Goal: Check status

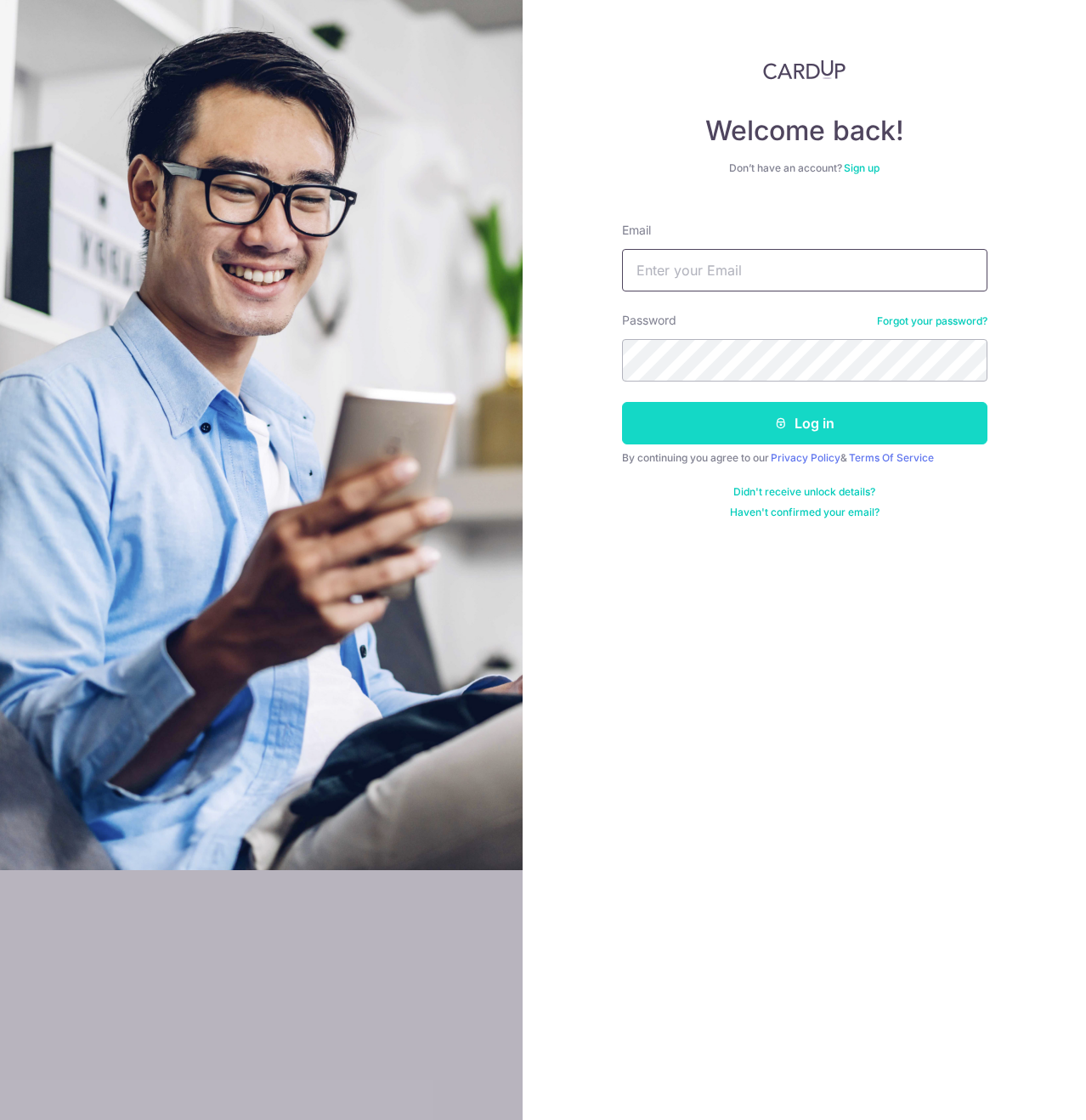
type input "[EMAIL_ADDRESS][DOMAIN_NAME]"
click at [765, 422] on button "Log in" at bounding box center [805, 423] width 366 height 42
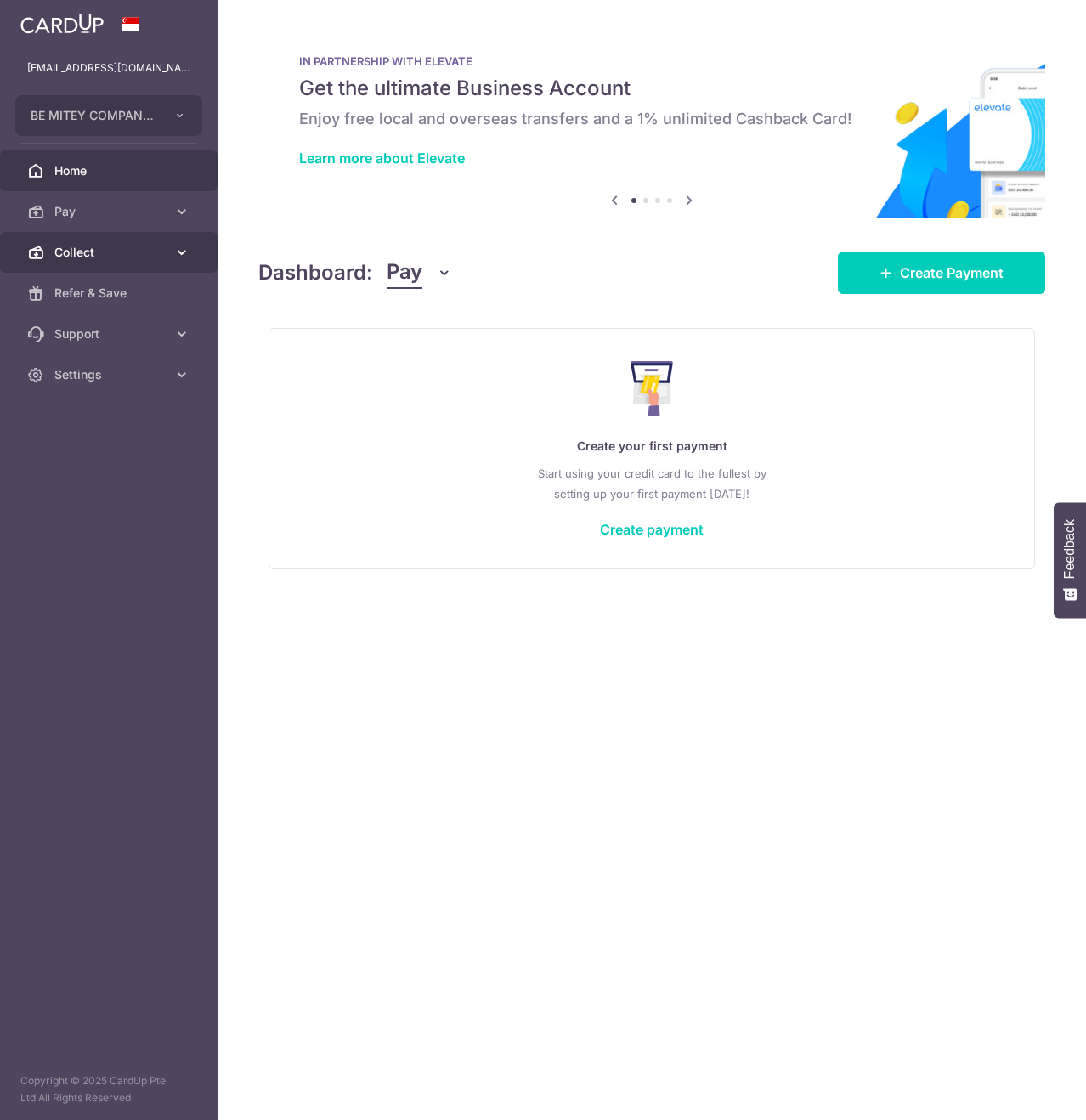
click at [109, 250] on span "Collect" at bounding box center [111, 252] width 113 height 17
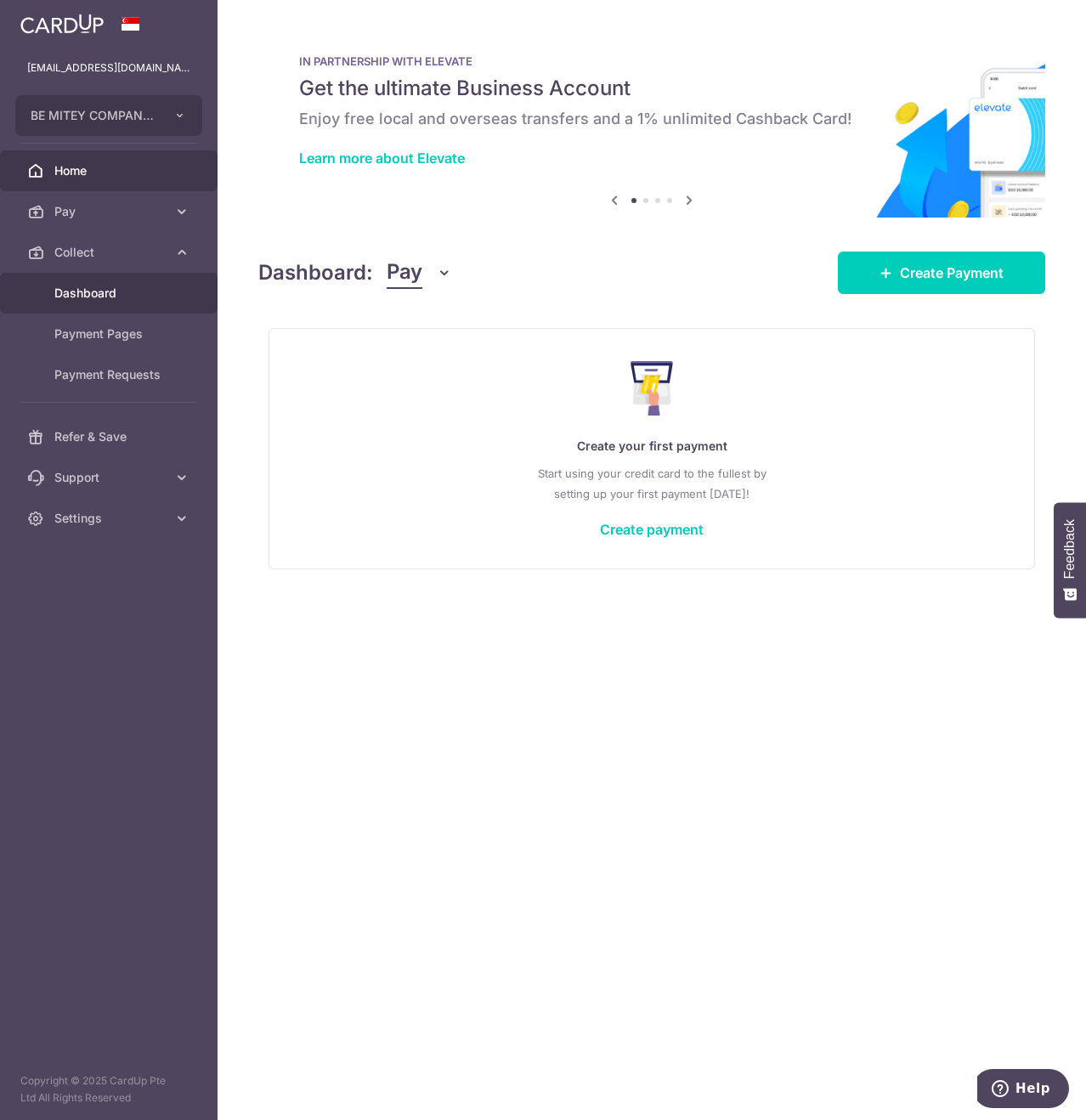
click at [135, 285] on span "Dashboard" at bounding box center [111, 294] width 113 height 17
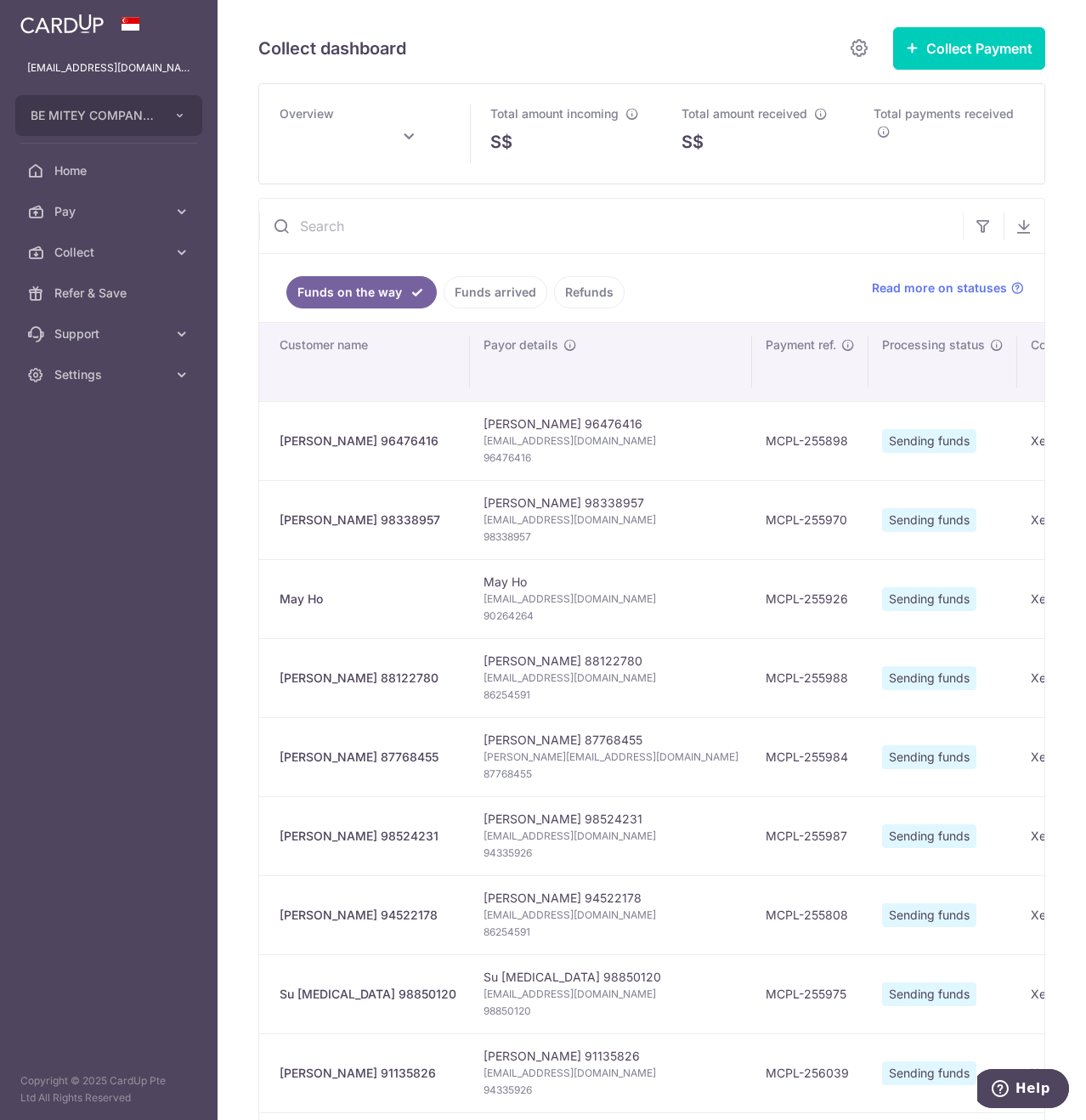
click at [461, 293] on link "Funds arrived" at bounding box center [495, 293] width 104 height 32
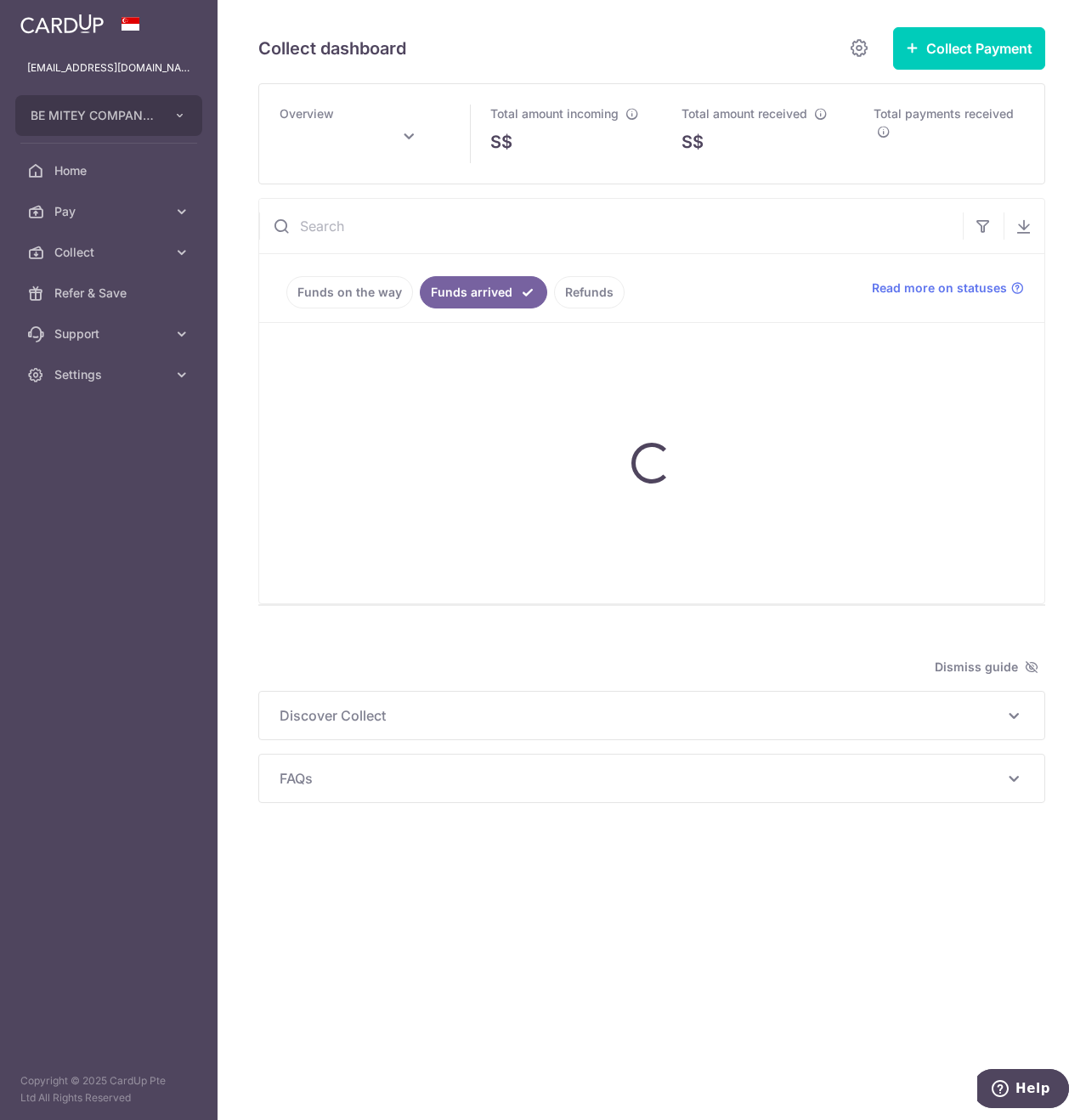
click at [535, 231] on input "text" at bounding box center [611, 226] width 703 height 54
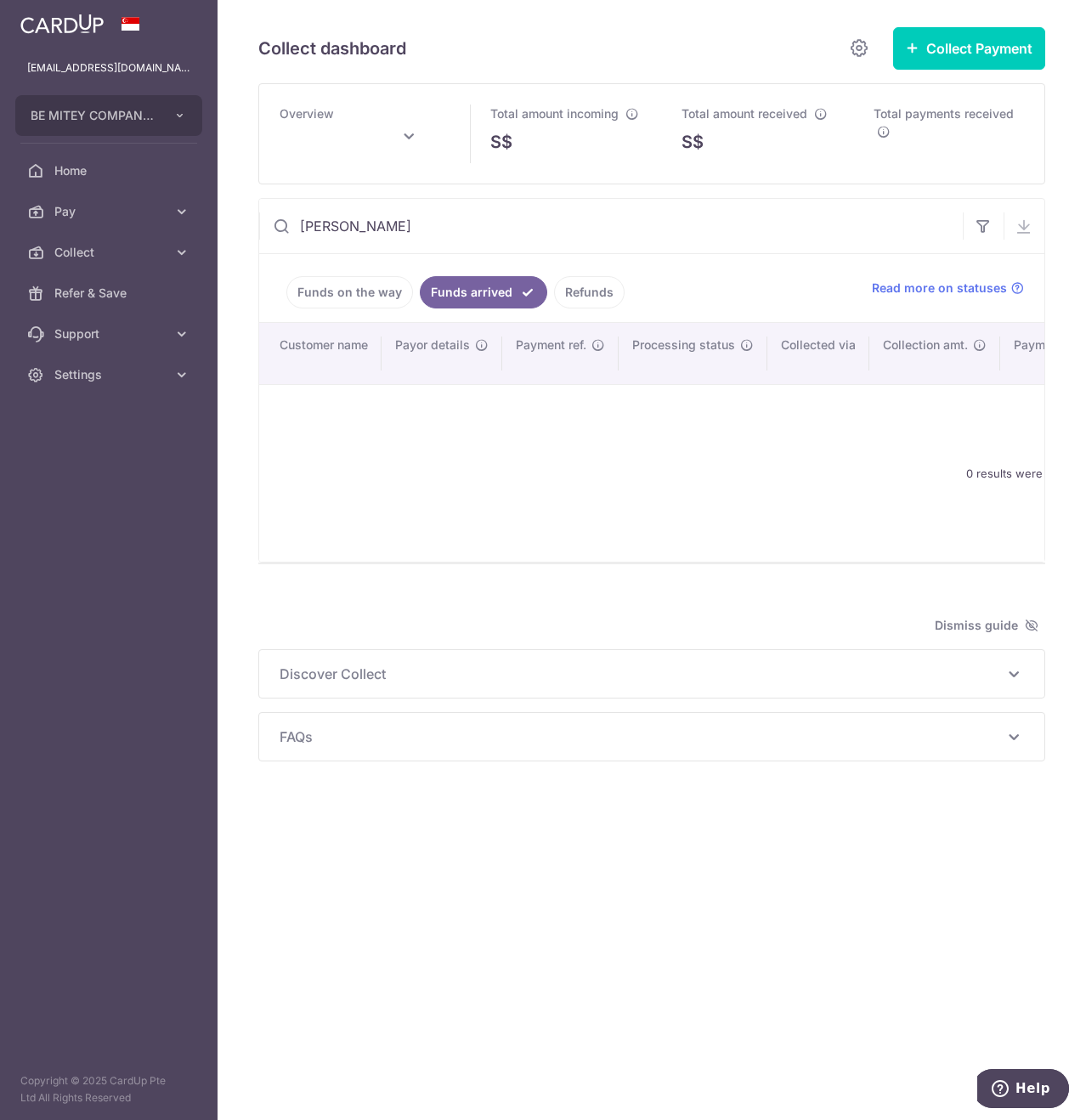
type input "sharon foo"
click at [362, 235] on input "sharon foo" at bounding box center [611, 226] width 703 height 54
type input "[DATE]"
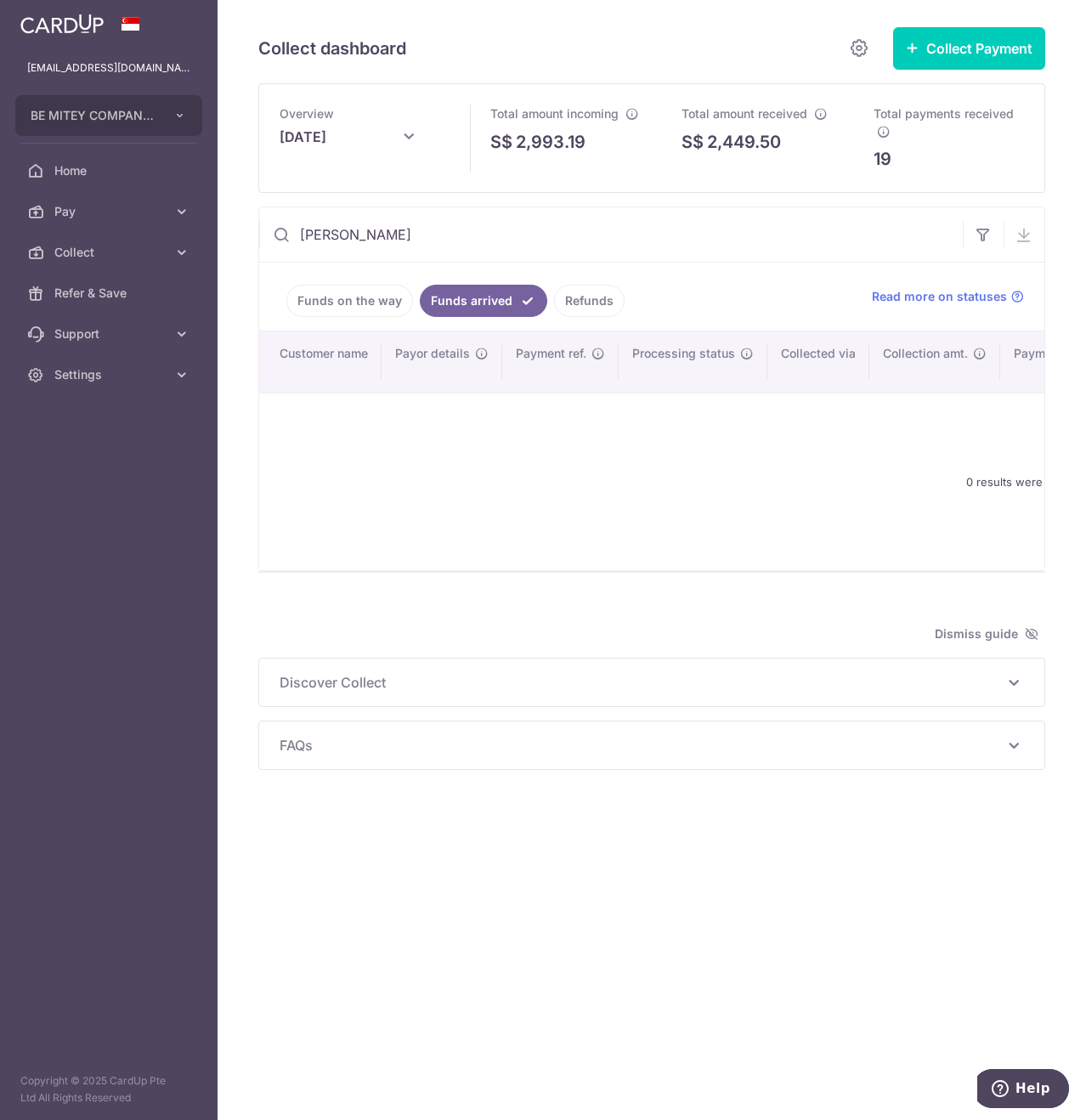
click at [362, 235] on input "sharon foo" at bounding box center [611, 235] width 703 height 54
paste input "93503566"
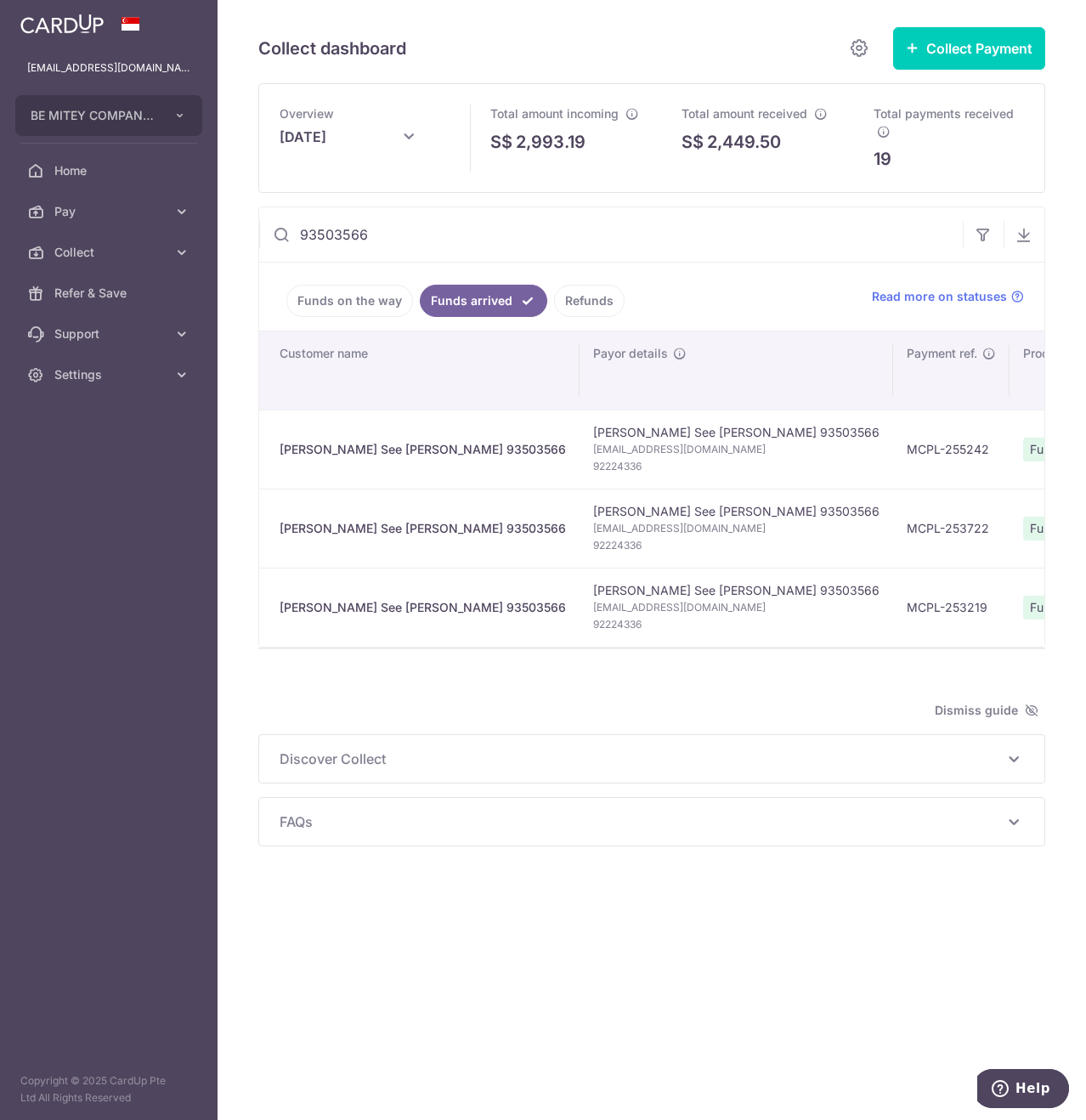
type input "93503566"
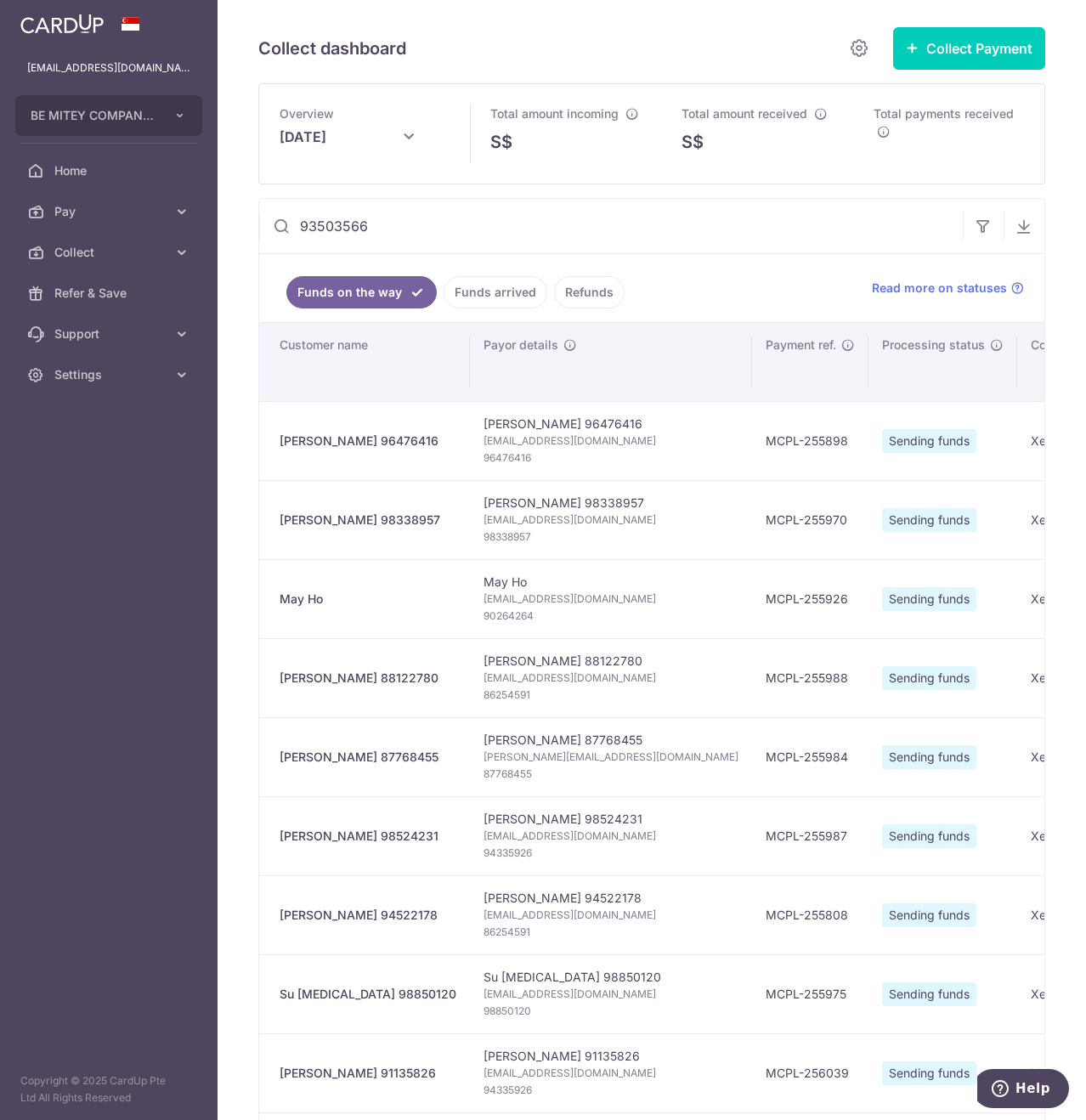
click at [473, 290] on link "Funds arrived" at bounding box center [495, 293] width 104 height 32
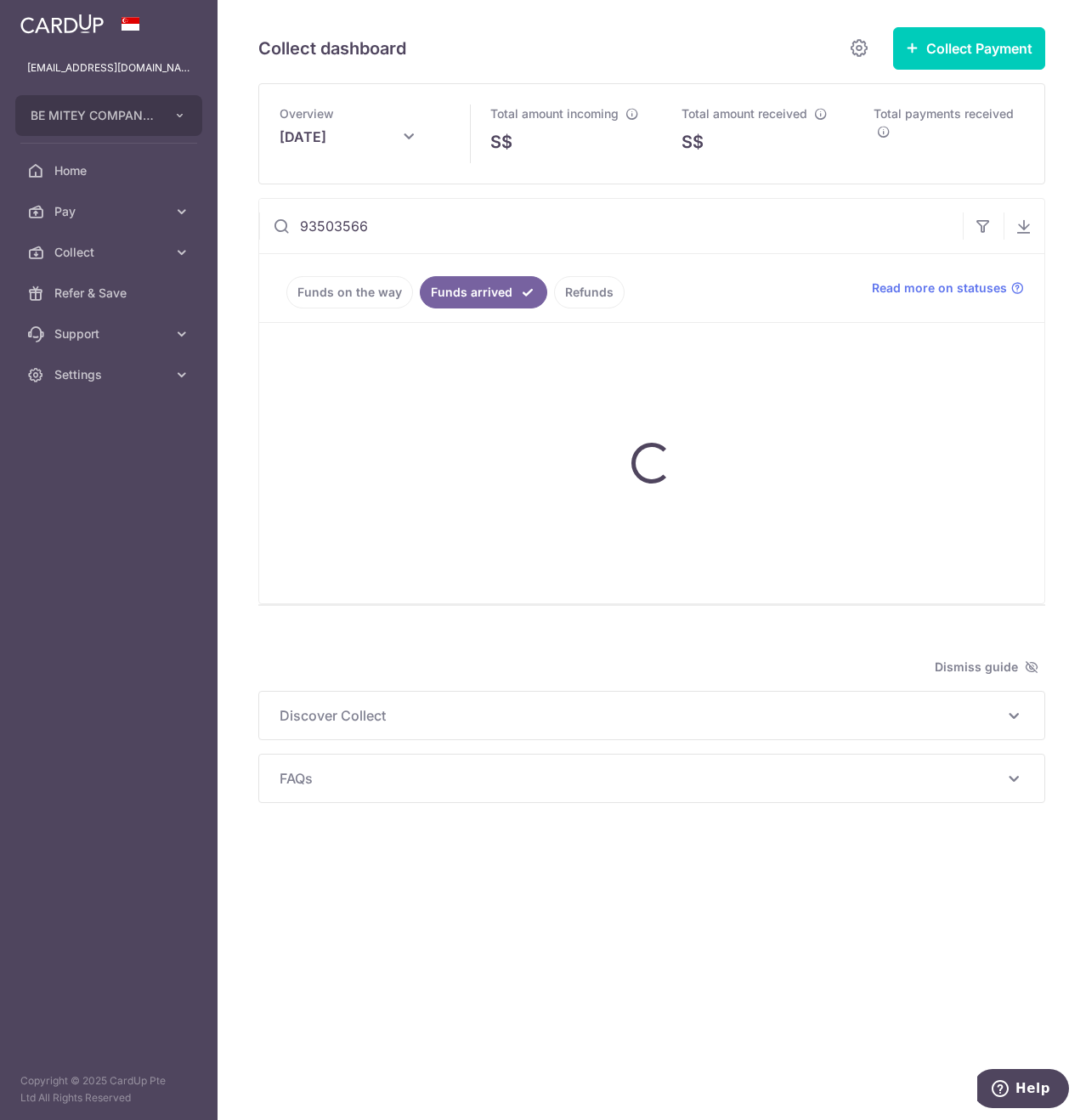
click at [417, 234] on input "93503566" at bounding box center [611, 226] width 703 height 54
paste input "4880998"
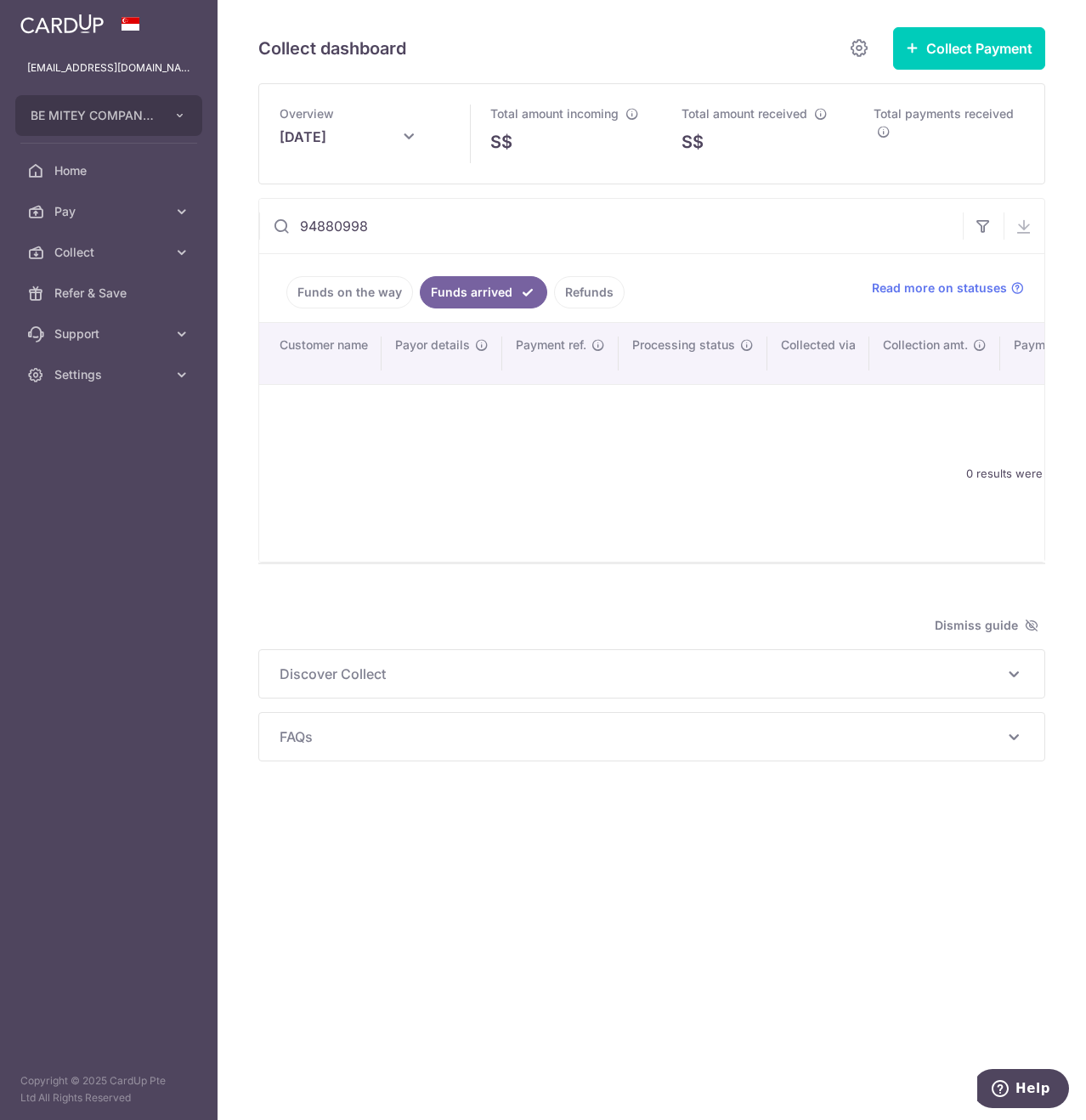
click at [417, 234] on input "94880998" at bounding box center [611, 226] width 703 height 54
click at [439, 232] on input "94880998" at bounding box center [611, 226] width 703 height 54
click at [440, 231] on input "94880998" at bounding box center [611, 226] width 703 height 54
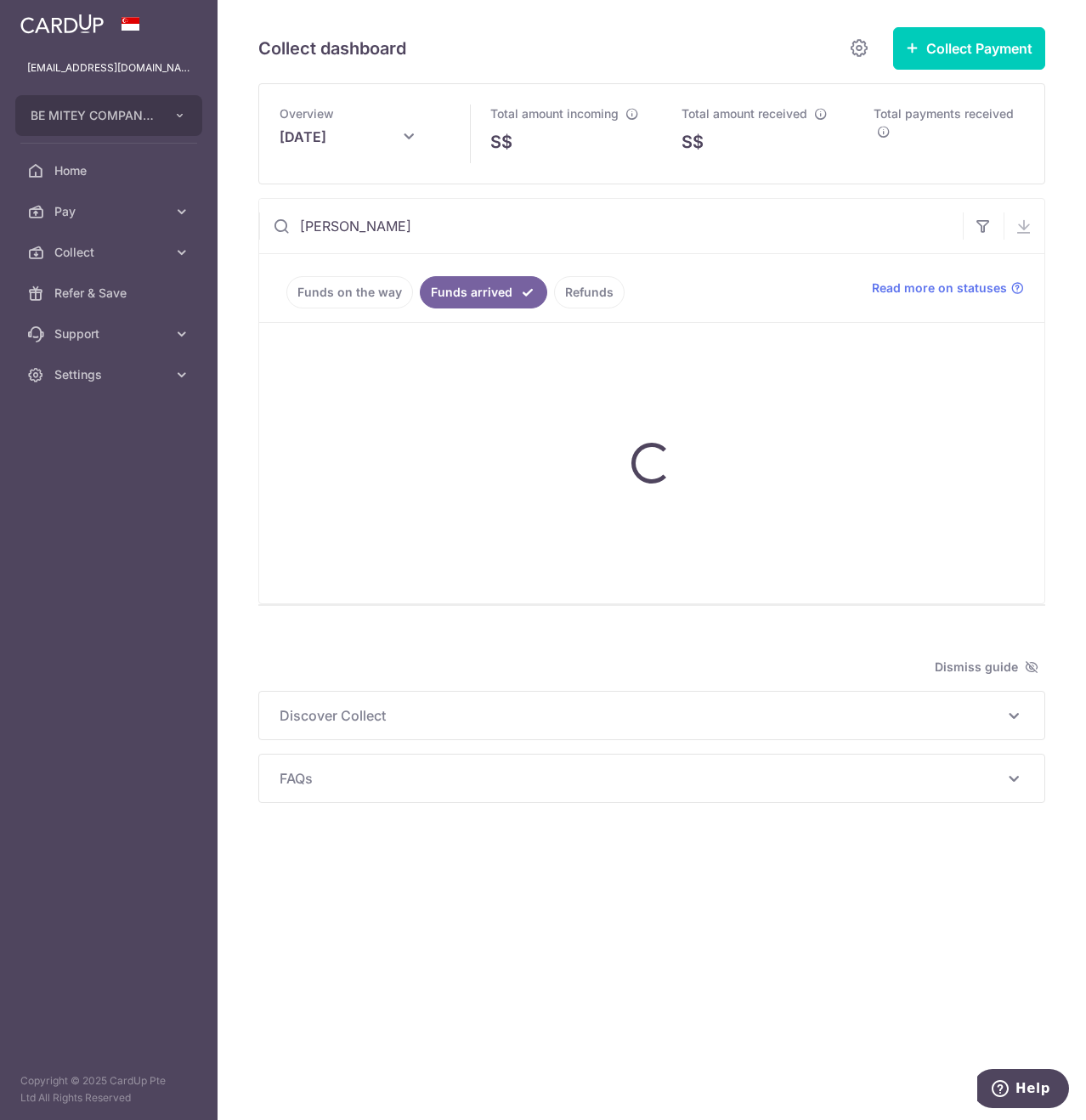
type input "[PERSON_NAME]"
